Goal: Find specific page/section: Find specific page/section

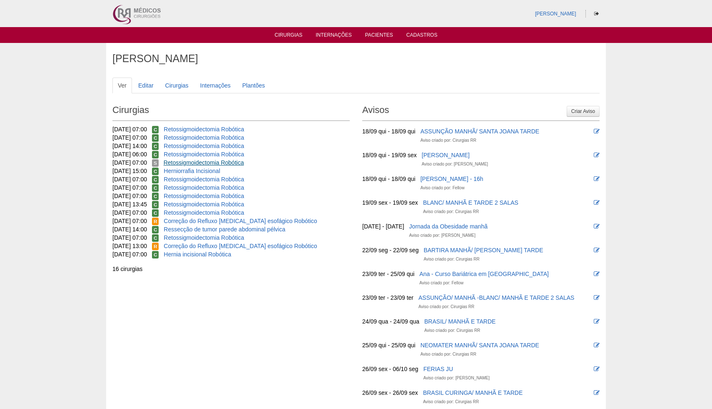
click at [216, 162] on link "Retossigmoidectomia Robótica" at bounding box center [204, 162] width 80 height 7
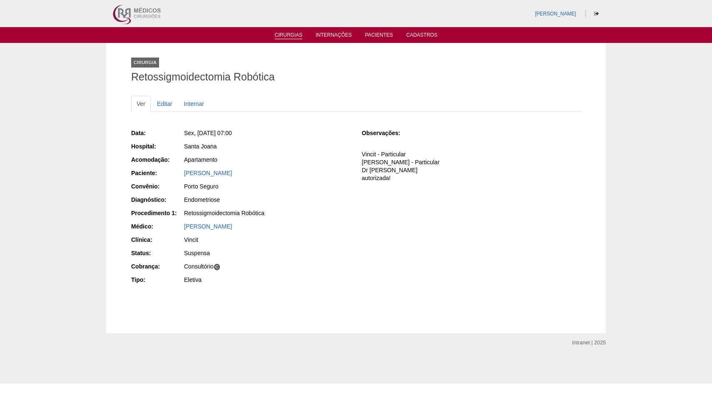
click at [287, 36] on link "Cirurgias" at bounding box center [289, 35] width 28 height 7
